Goal: Transaction & Acquisition: Purchase product/service

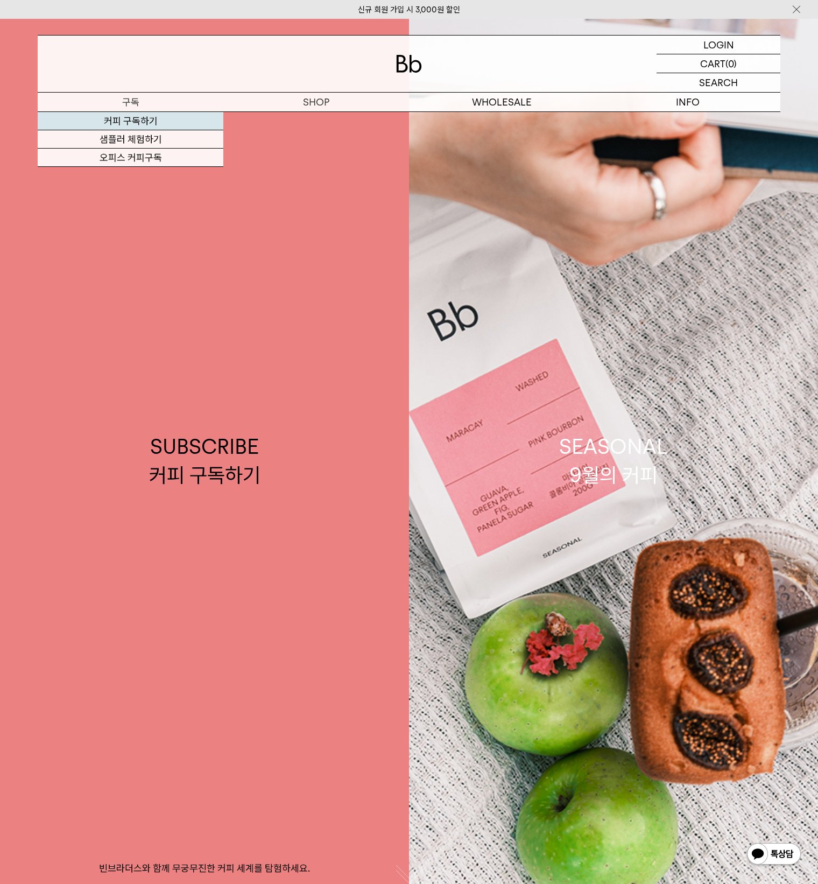
click at [107, 117] on link "커피 구독하기" at bounding box center [131, 121] width 186 height 18
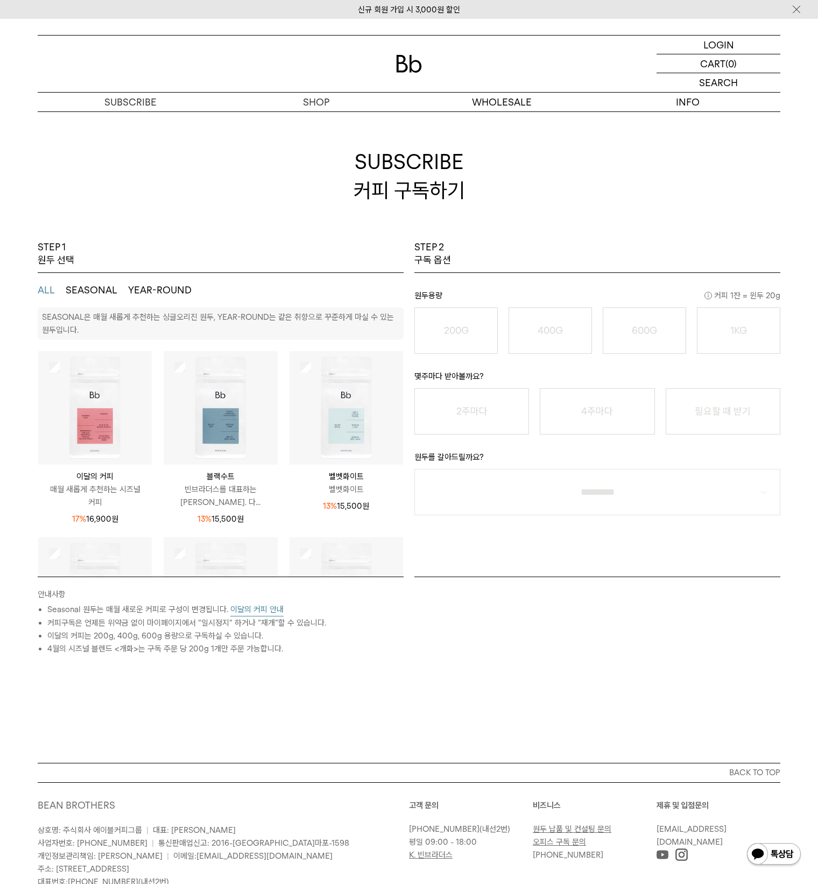
click at [203, 398] on img at bounding box center [221, 408] width 114 height 114
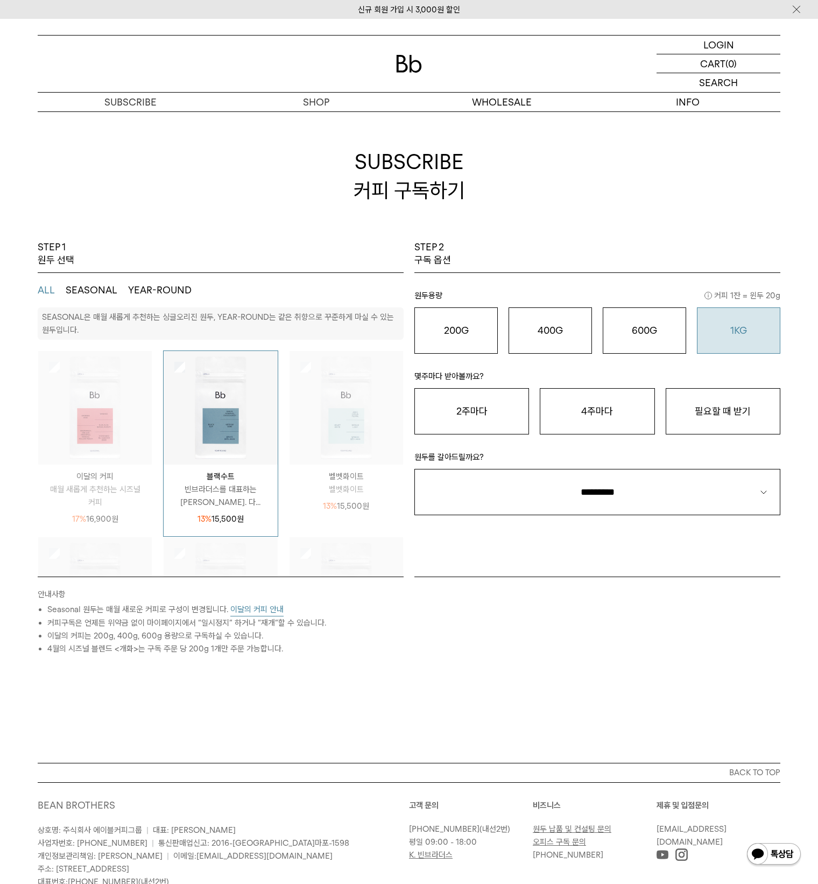
click at [757, 330] on div "1KG 49,900 원" at bounding box center [739, 330] width 72 height 13
click at [733, 405] on button "필요할 때 받기" at bounding box center [723, 411] width 115 height 46
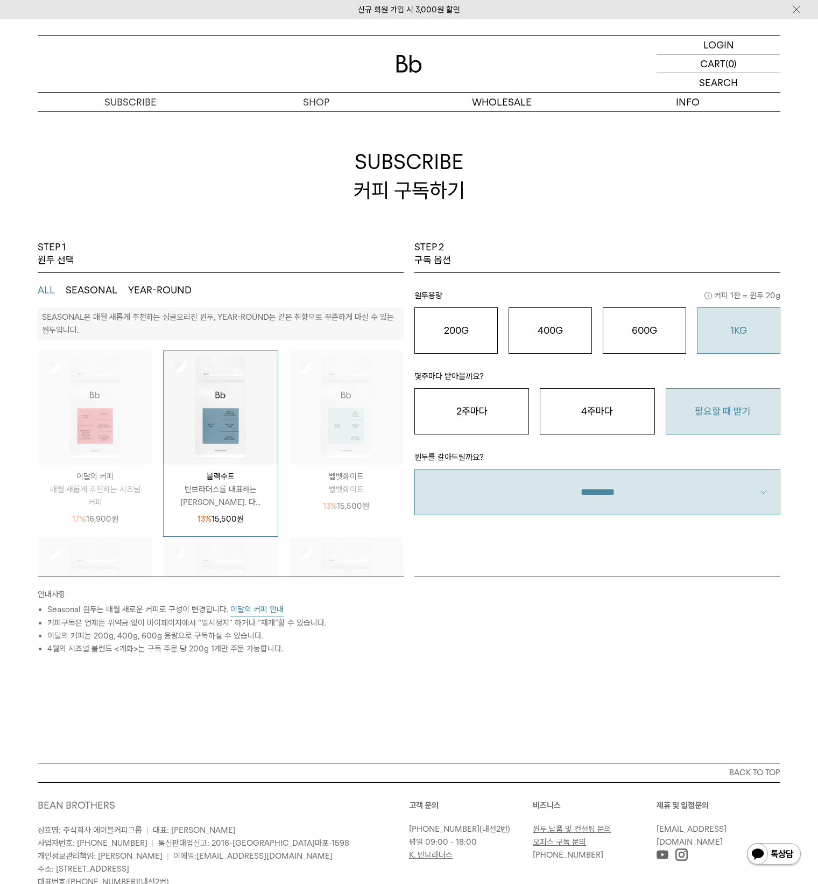
click at [702, 478] on select "**********" at bounding box center [597, 492] width 366 height 46
select select "**"
click at [414, 469] on select "**********" at bounding box center [597, 492] width 366 height 46
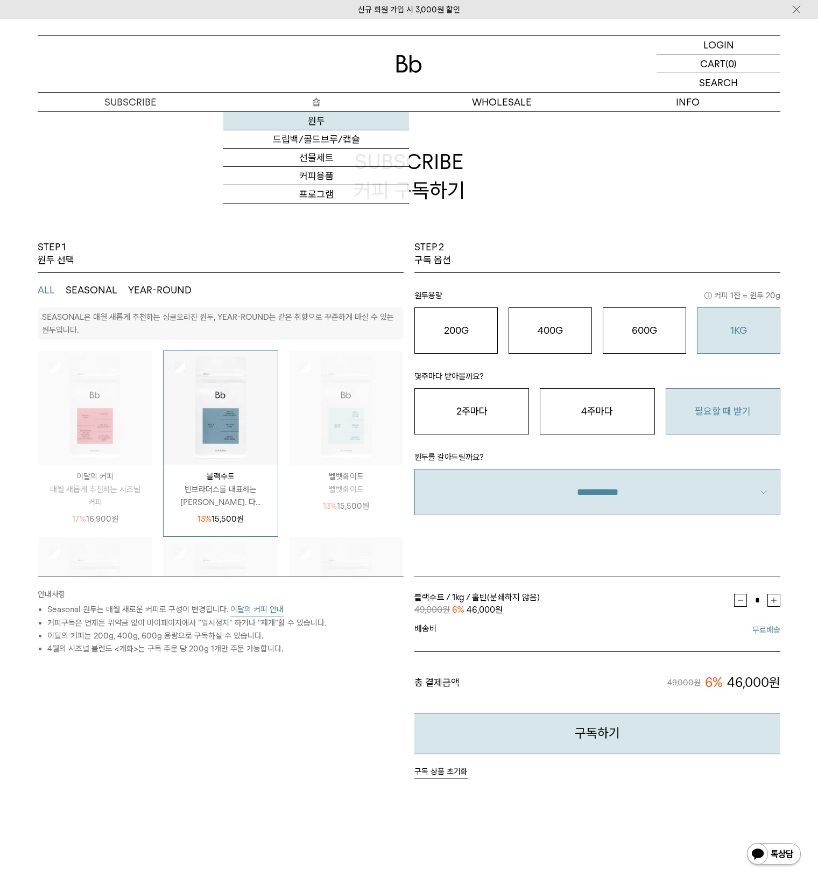
click at [304, 116] on link "원두" at bounding box center [316, 121] width 186 height 18
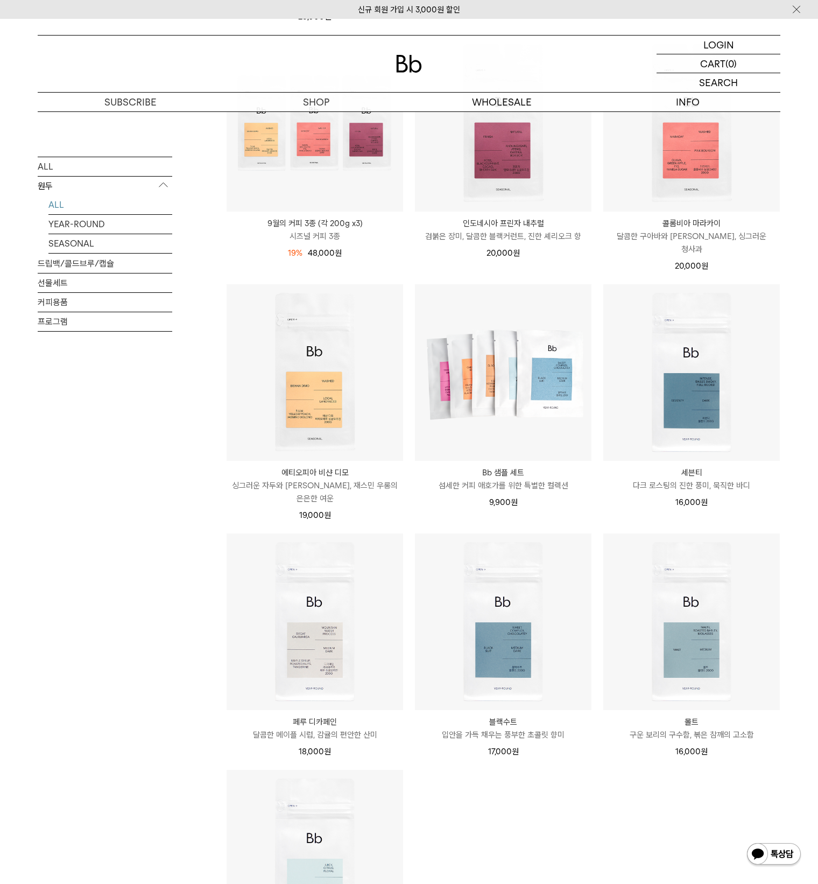
scroll to position [538, 0]
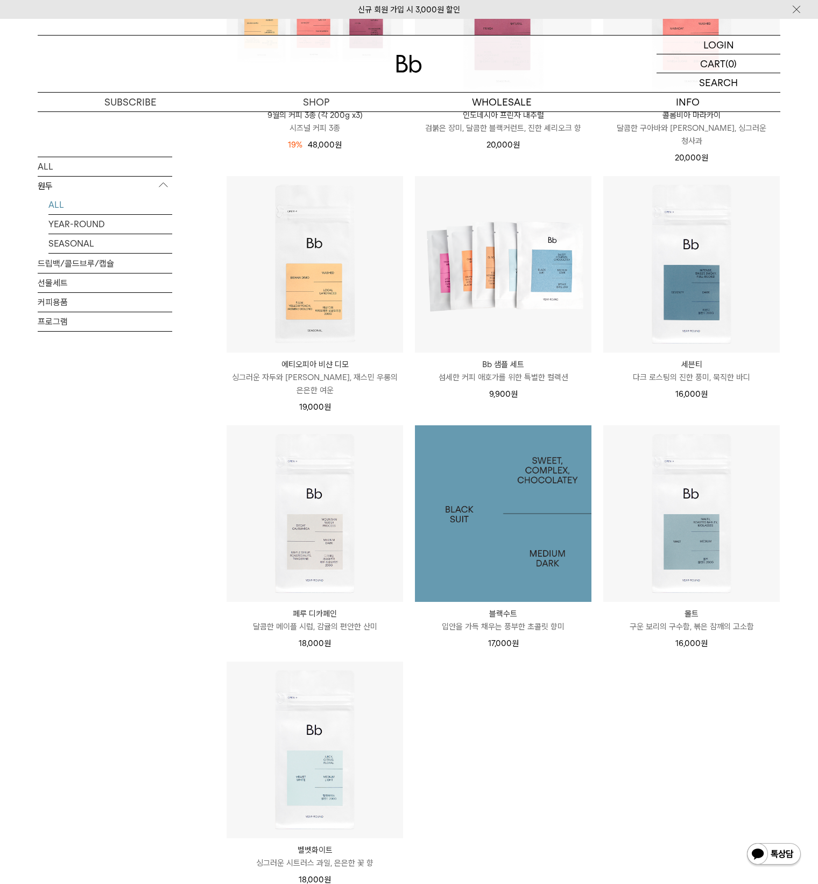
click at [439, 468] on img at bounding box center [503, 513] width 177 height 177
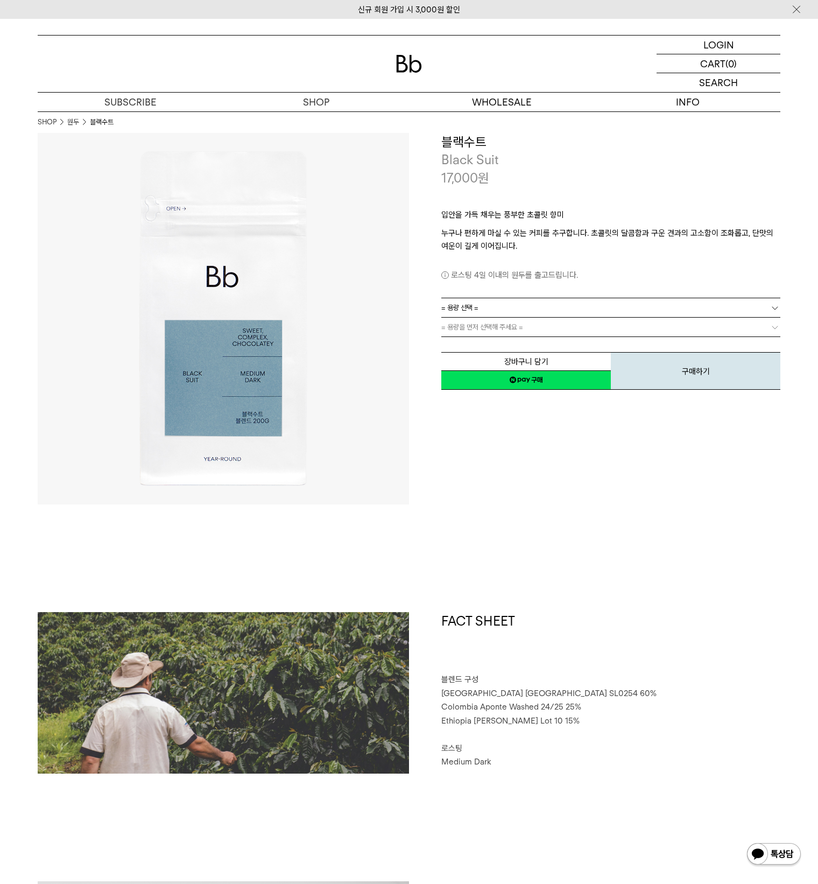
click at [548, 310] on link "= 용량 선택 =" at bounding box center [610, 307] width 339 height 19
click at [513, 369] on li "1kg" at bounding box center [616, 365] width 328 height 19
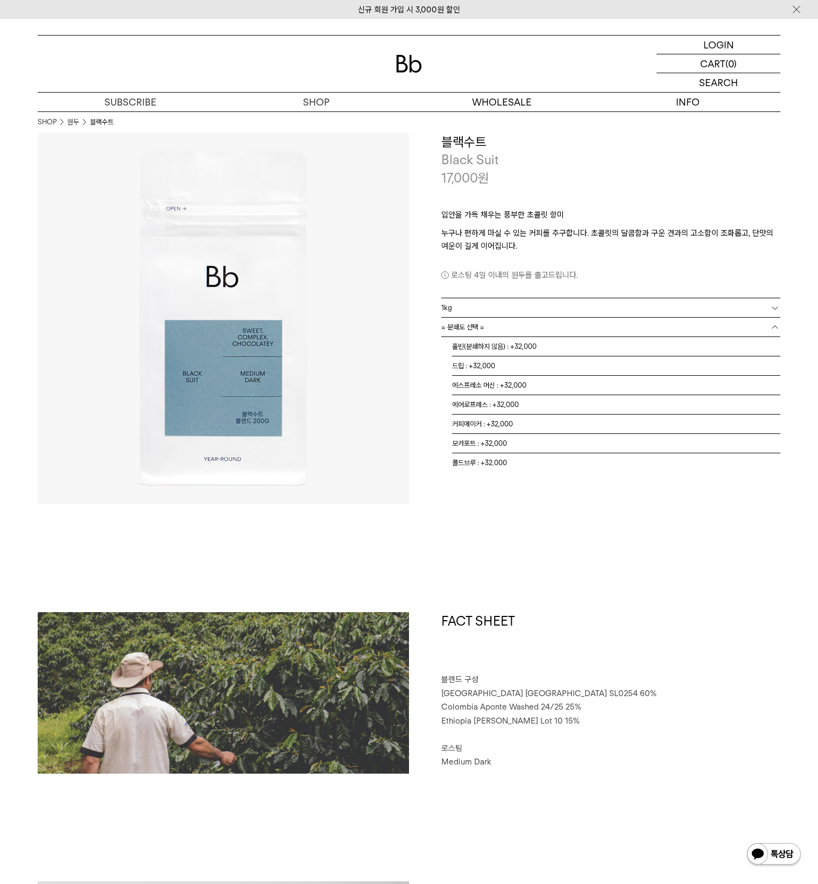
click at [502, 330] on link "= 분쇄도 선택 =" at bounding box center [610, 326] width 339 height 19
click at [493, 348] on li "홀빈(분쇄하지 않음) : +32,000" at bounding box center [616, 346] width 328 height 19
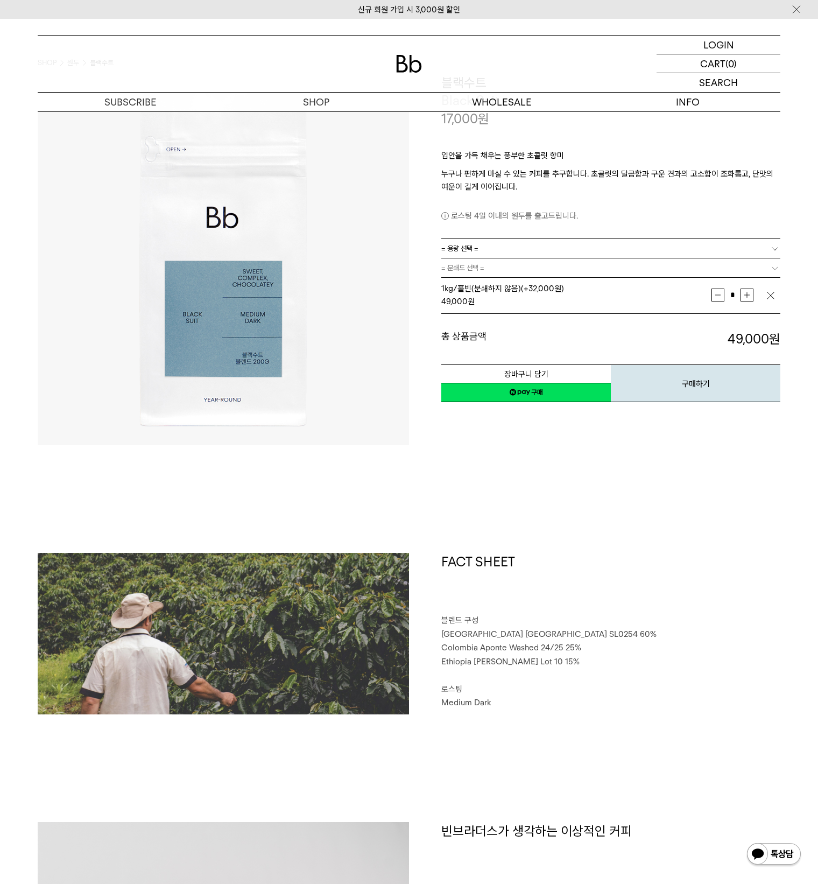
scroll to position [484, 0]
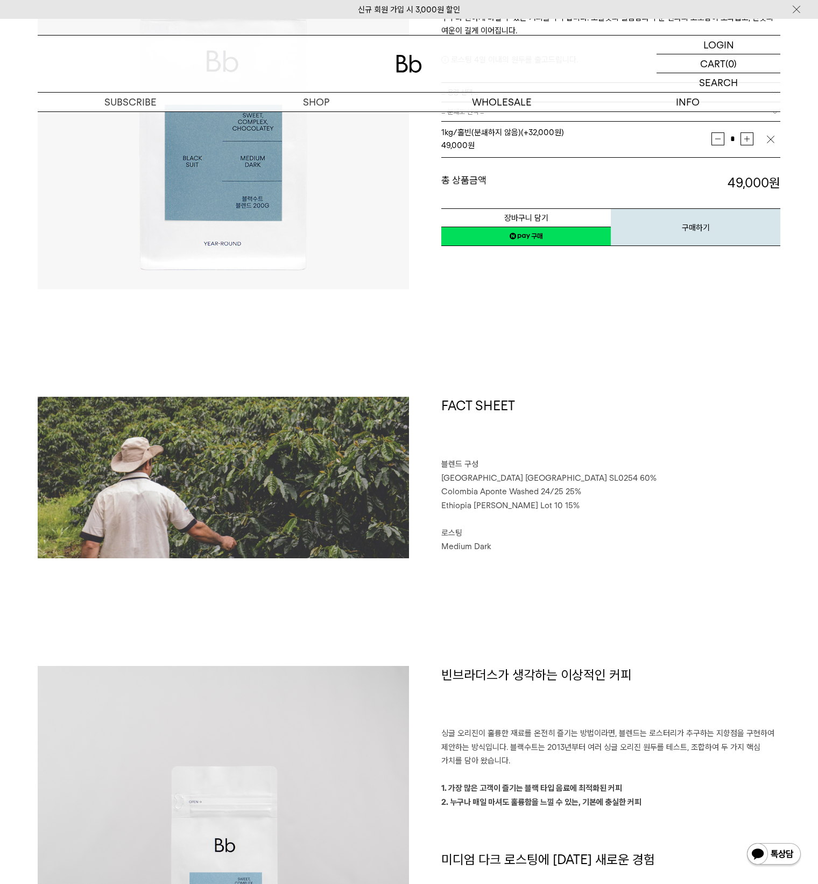
click at [565, 589] on div "FACT SHEET 블렌드 구성 Brazil Sao Paulo SL0254 60% Colombia Aponte Washed 24/25 25% …" at bounding box center [409, 531] width 743 height 269
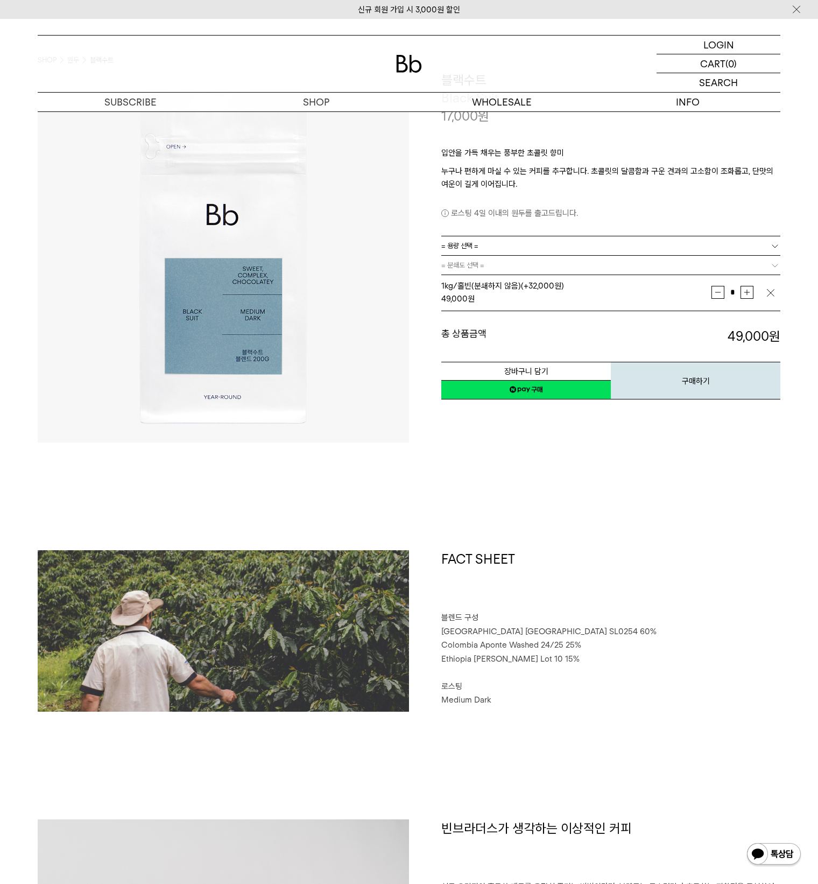
scroll to position [0, 0]
